Goal: Use online tool/utility: Utilize a website feature to perform a specific function

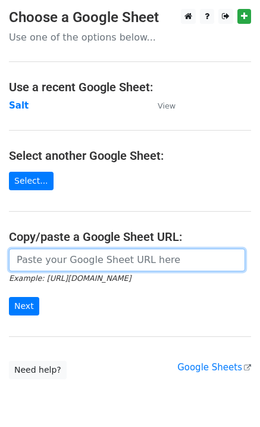
click at [74, 259] on input "url" at bounding box center [127, 259] width 237 height 23
paste input "[URL][DOMAIN_NAME]"
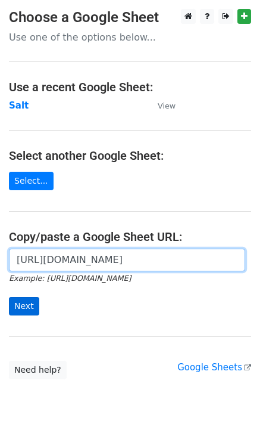
type input "[URL][DOMAIN_NAME]"
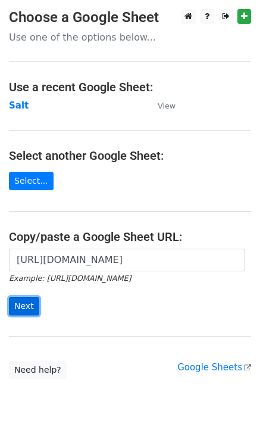
click at [30, 306] on input "Next" at bounding box center [24, 306] width 30 height 18
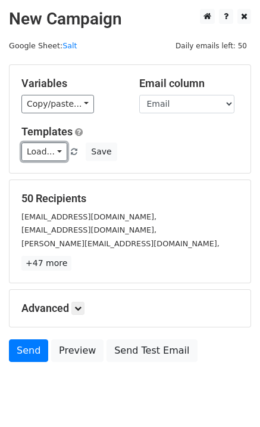
drag, startPoint x: 33, startPoint y: 150, endPoint x: 42, endPoint y: 163, distance: 15.9
click at [33, 150] on link "Load..." at bounding box center [44, 151] width 46 height 18
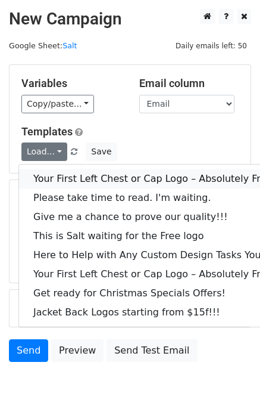
click at [50, 179] on link "Your First Left Chest or Cap Logo – Absolutely Free" at bounding box center [161, 178] width 284 height 19
